Goal: Transaction & Acquisition: Obtain resource

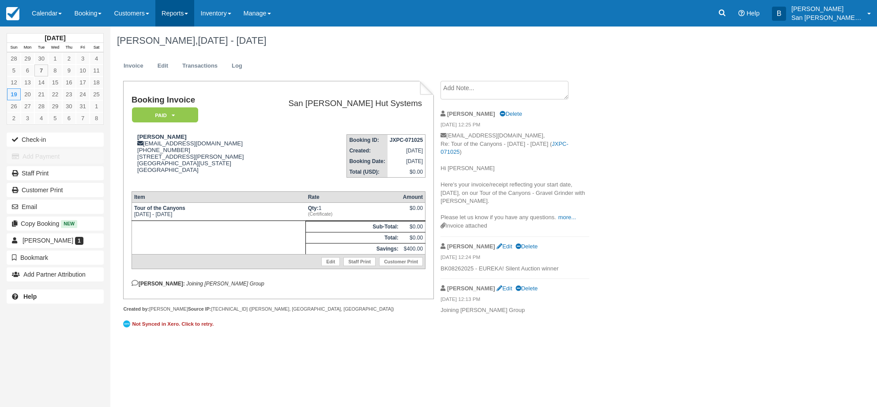
click at [172, 12] on link "Reports" at bounding box center [174, 13] width 39 height 26
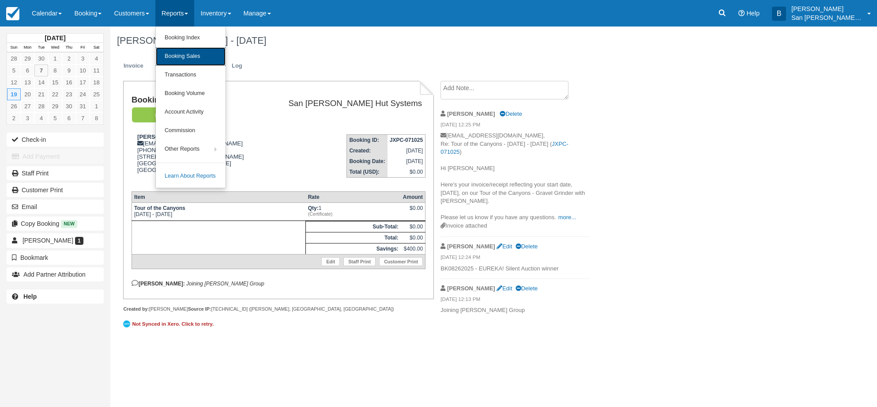
click at [190, 53] on link "Booking Sales" at bounding box center [191, 56] width 70 height 19
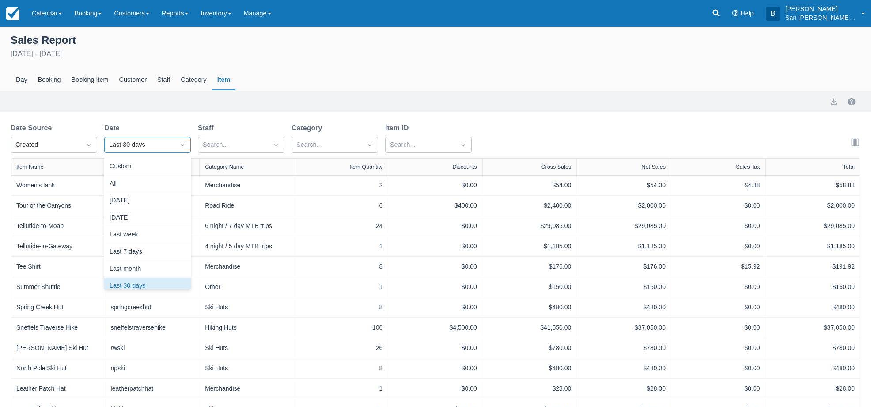
click at [133, 142] on div "Last 30 days" at bounding box center [139, 145] width 61 height 10
click at [113, 170] on div "Custom" at bounding box center [147, 166] width 87 height 17
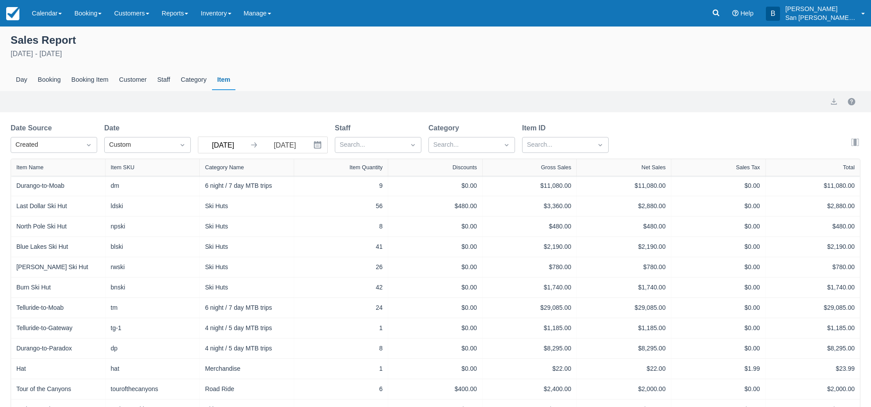
click at [226, 142] on input "09/07/25" at bounding box center [222, 145] width 49 height 16
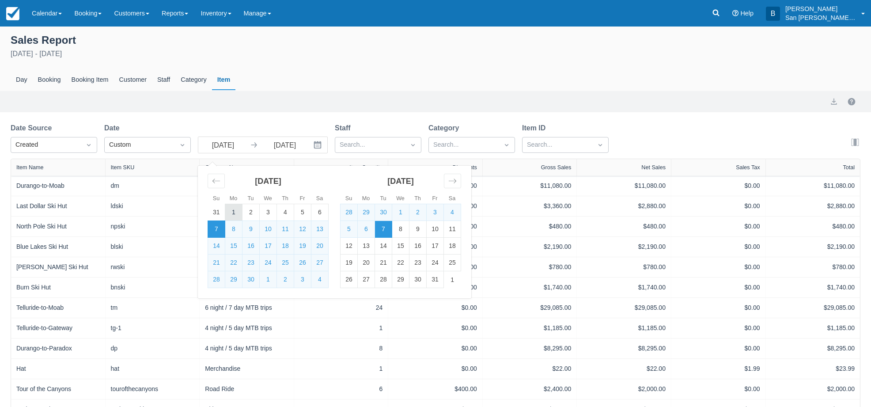
click at [228, 210] on td "1" at bounding box center [233, 212] width 17 height 17
type input "09/01/25"
click at [282, 148] on input "10/07/25" at bounding box center [284, 145] width 49 height 16
click at [245, 274] on td "30" at bounding box center [250, 279] width 17 height 17
type input "09/30/25"
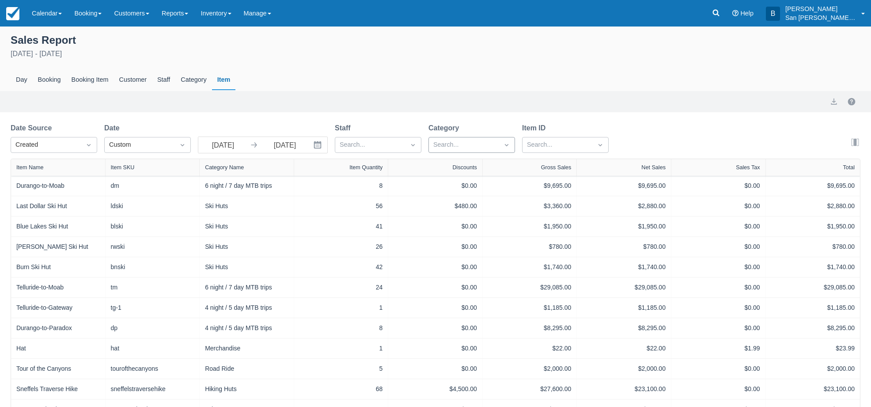
click at [447, 140] on div at bounding box center [463, 144] width 61 height 11
click at [440, 276] on div at bounding box center [472, 276] width 76 height 12
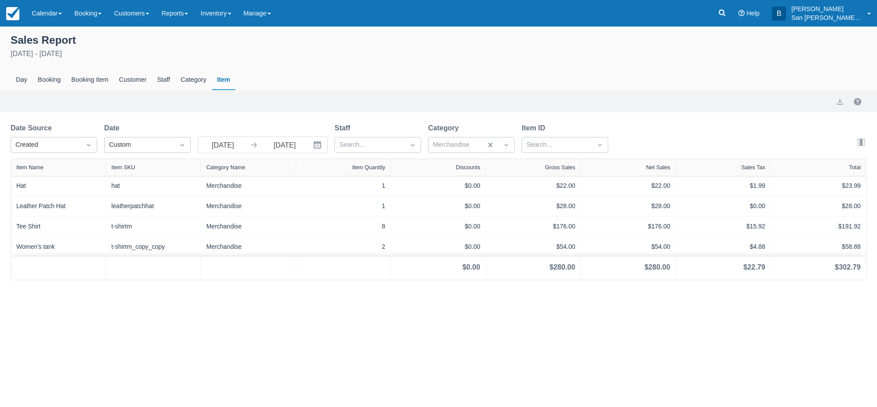
click at [405, 53] on div "September 1st - September 30th 2025" at bounding box center [439, 54] width 856 height 11
click at [838, 101] on button "export" at bounding box center [840, 101] width 11 height 11
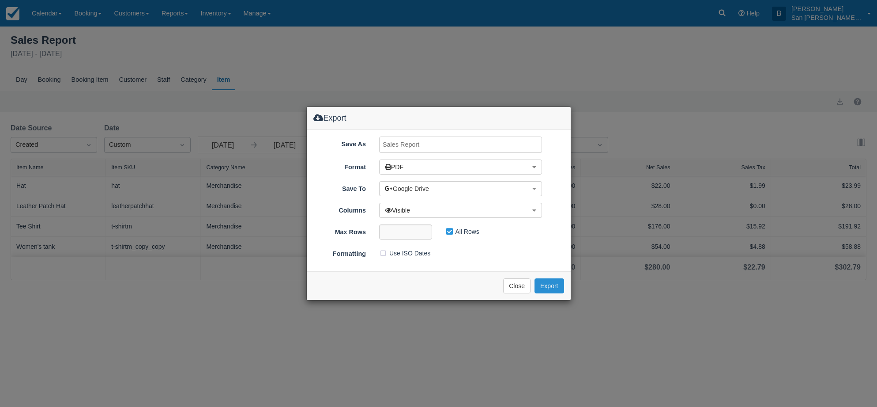
click at [546, 289] on button "Export" at bounding box center [549, 285] width 29 height 15
